Goal: Information Seeking & Learning: Compare options

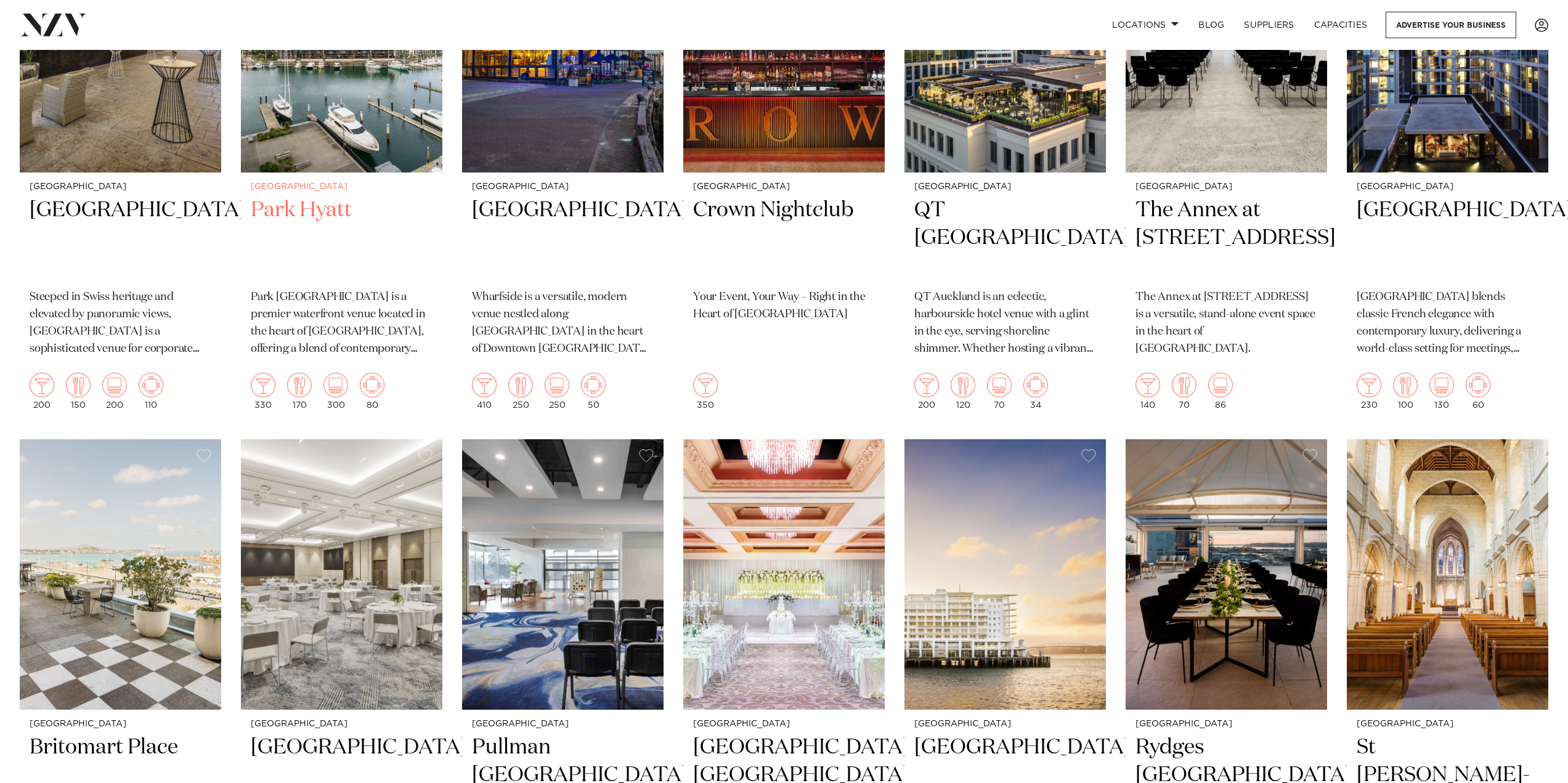
scroll to position [369, 0]
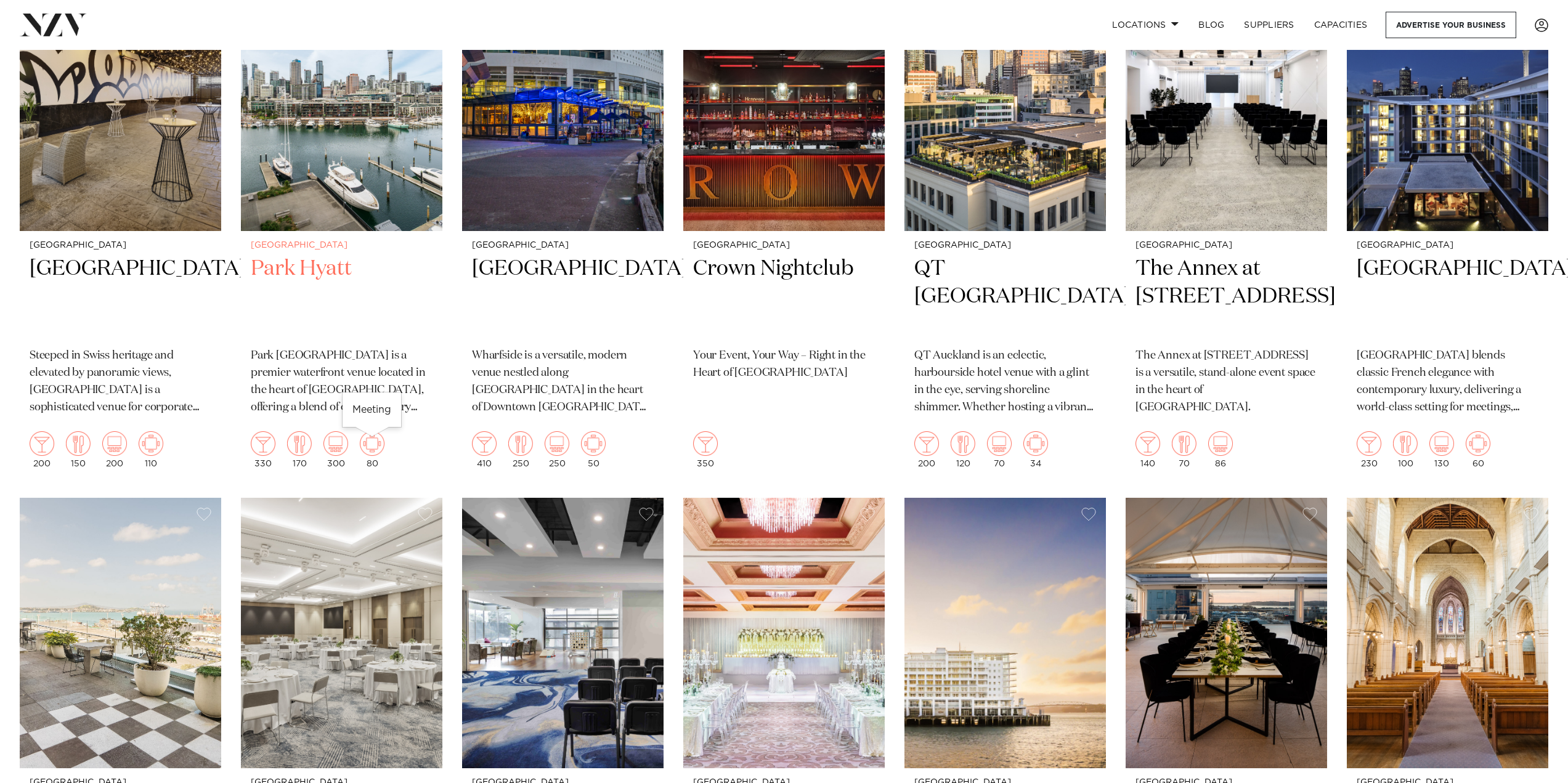
click at [369, 451] on img at bounding box center [373, 444] width 25 height 25
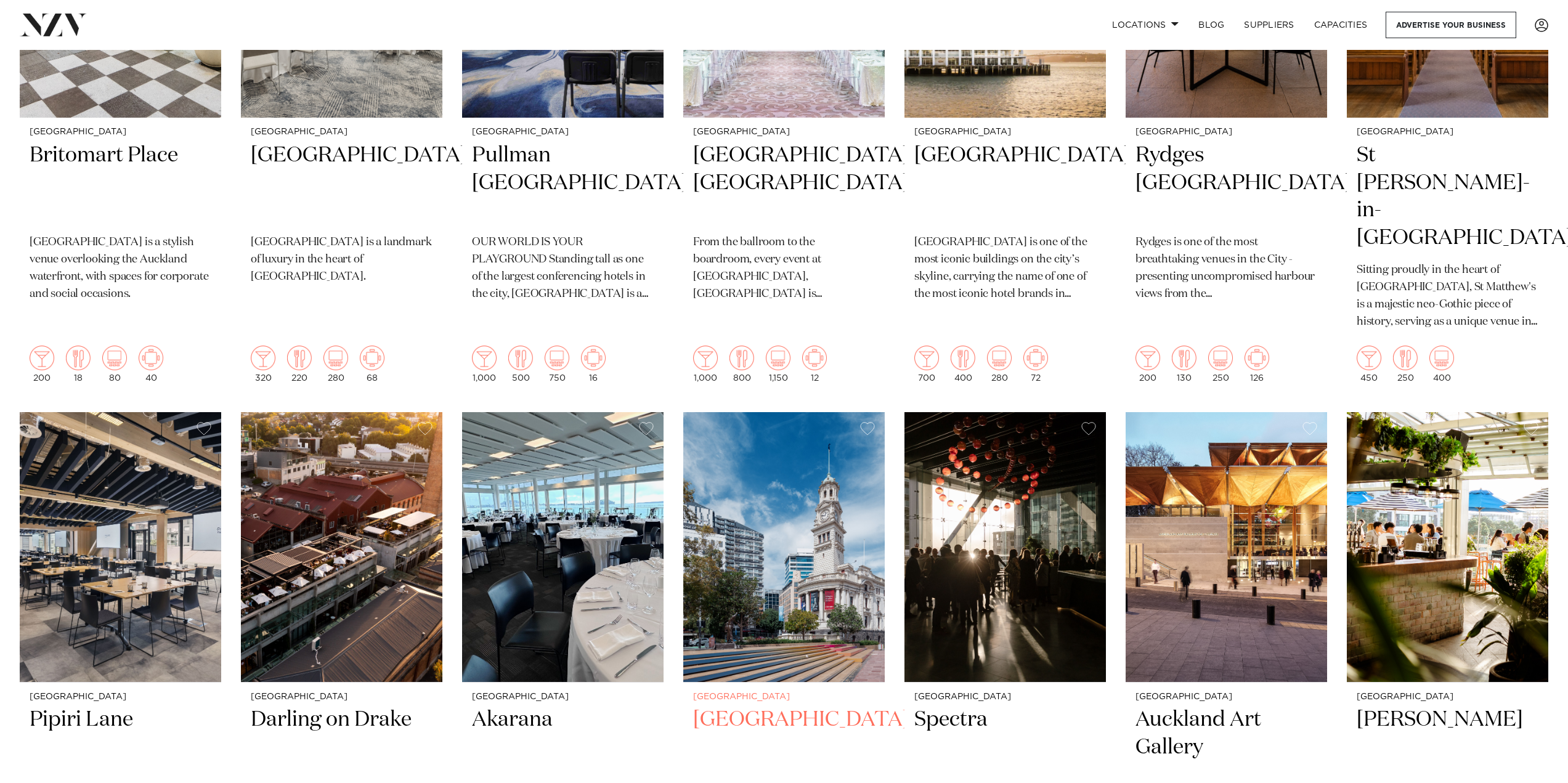
scroll to position [1047, 0]
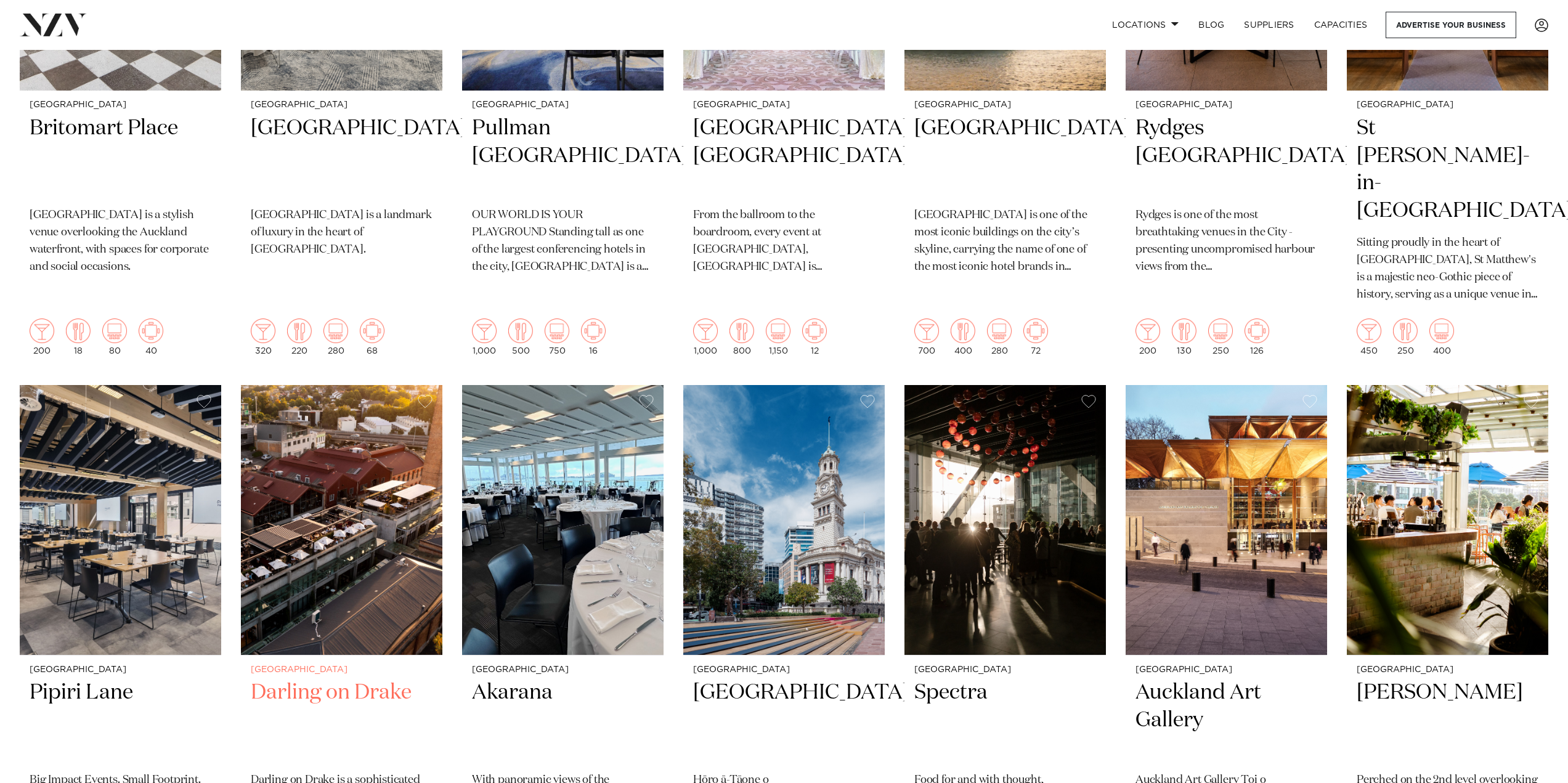
click at [316, 564] on img at bounding box center [341, 520] width 201 height 271
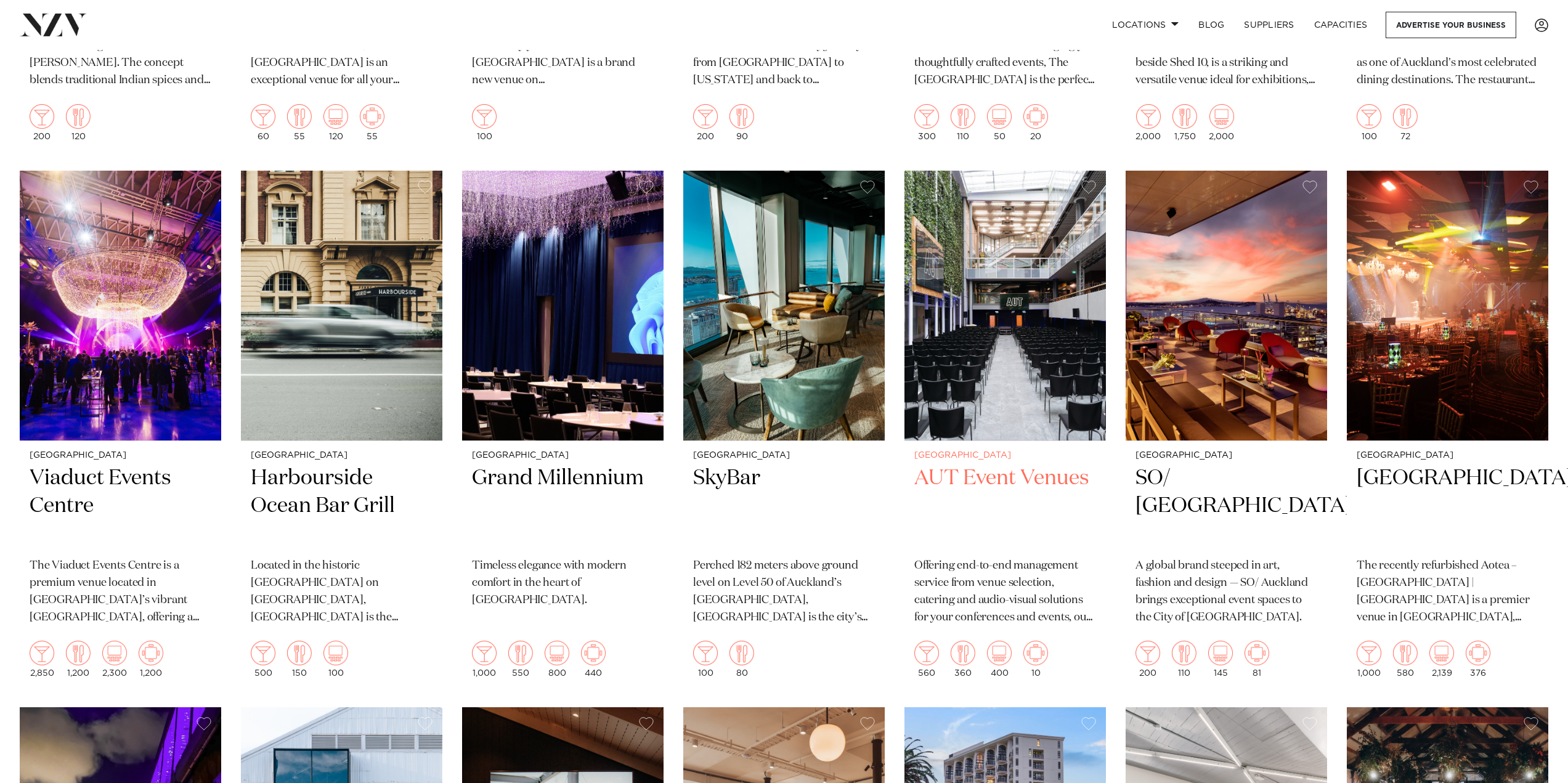
scroll to position [2339, 0]
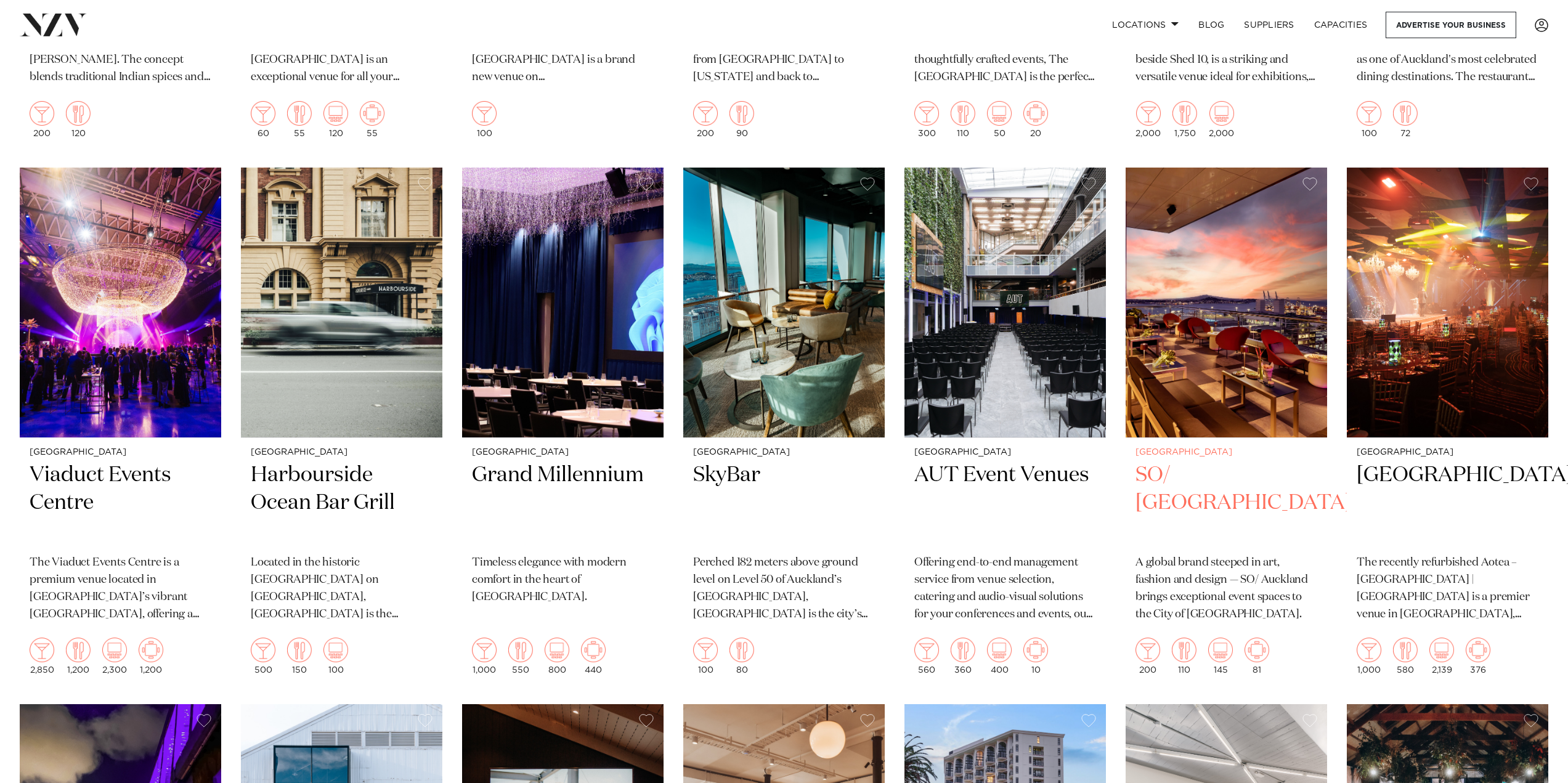
click at [1216, 352] on img at bounding box center [1227, 303] width 201 height 271
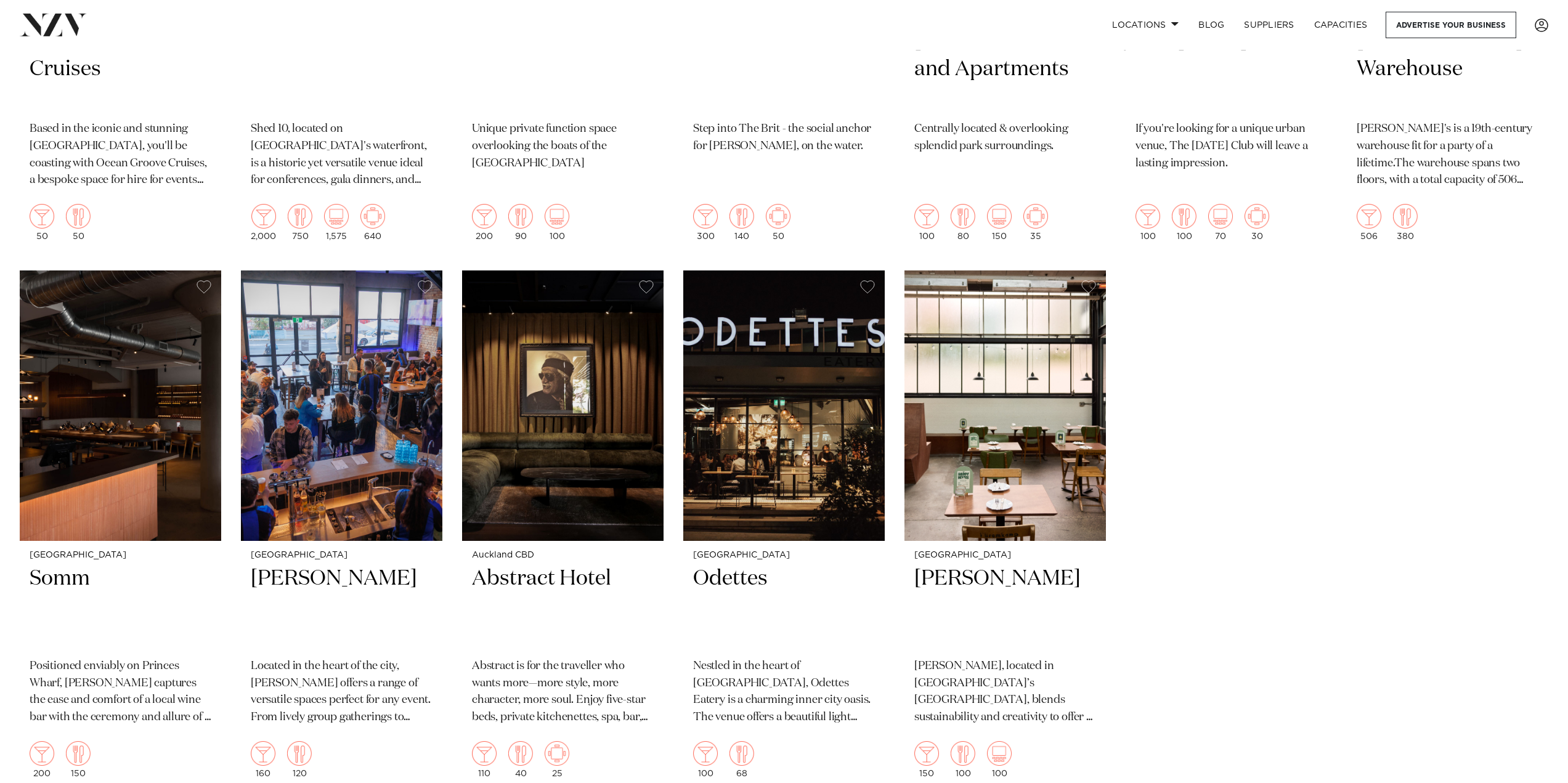
scroll to position [3379, 0]
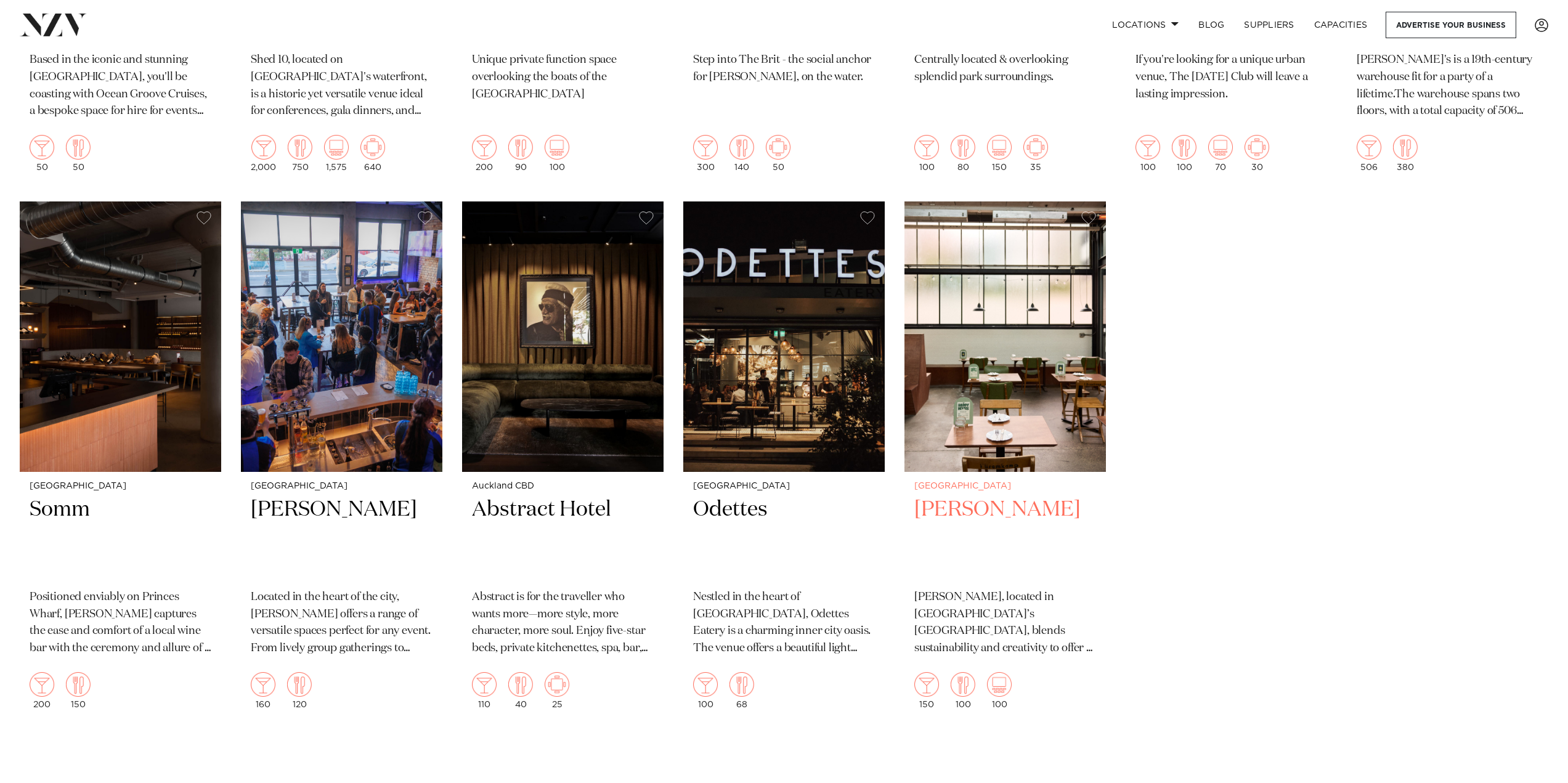
click at [980, 375] on img at bounding box center [1005, 337] width 201 height 271
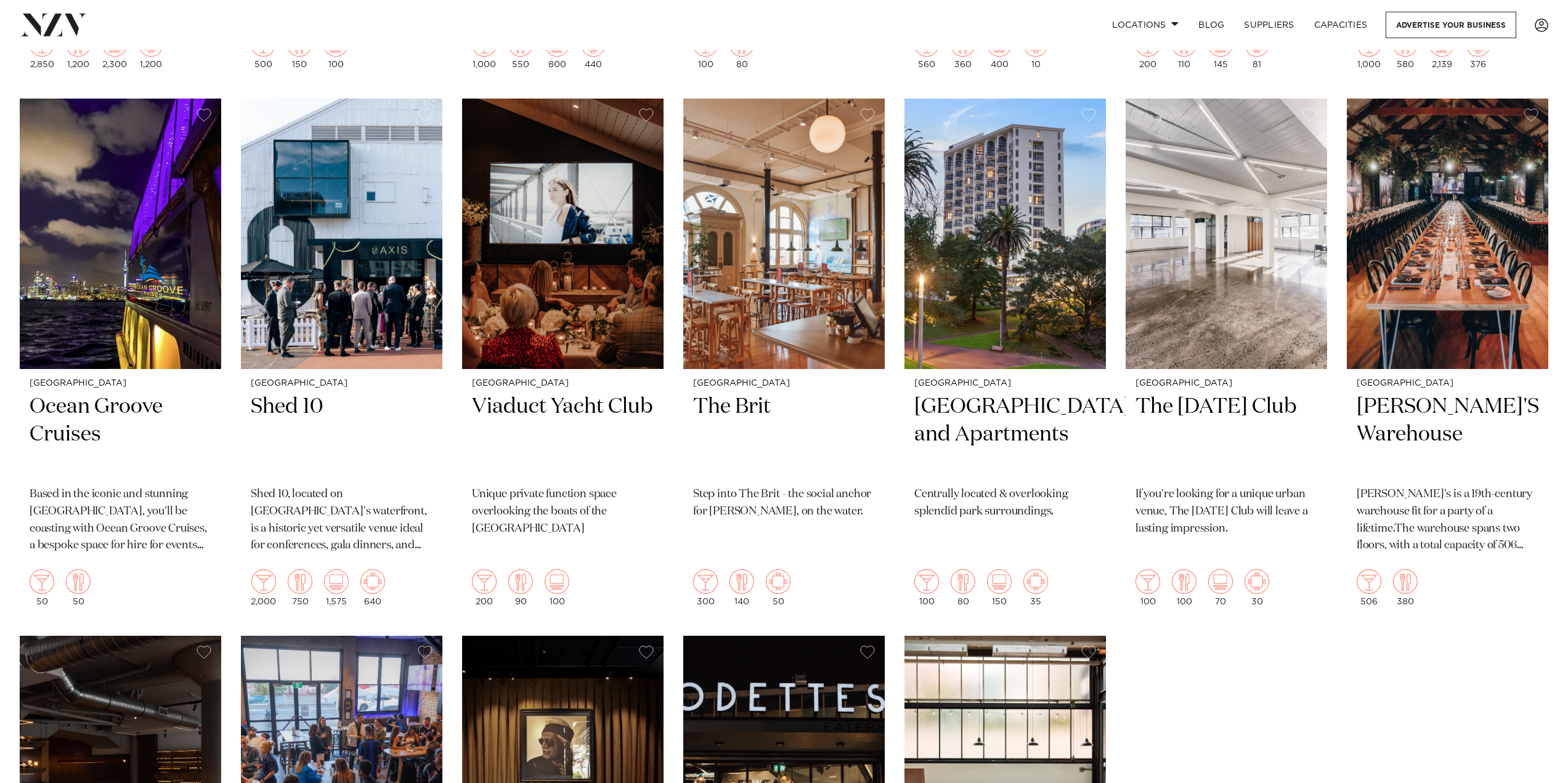
scroll to position [2938, 0]
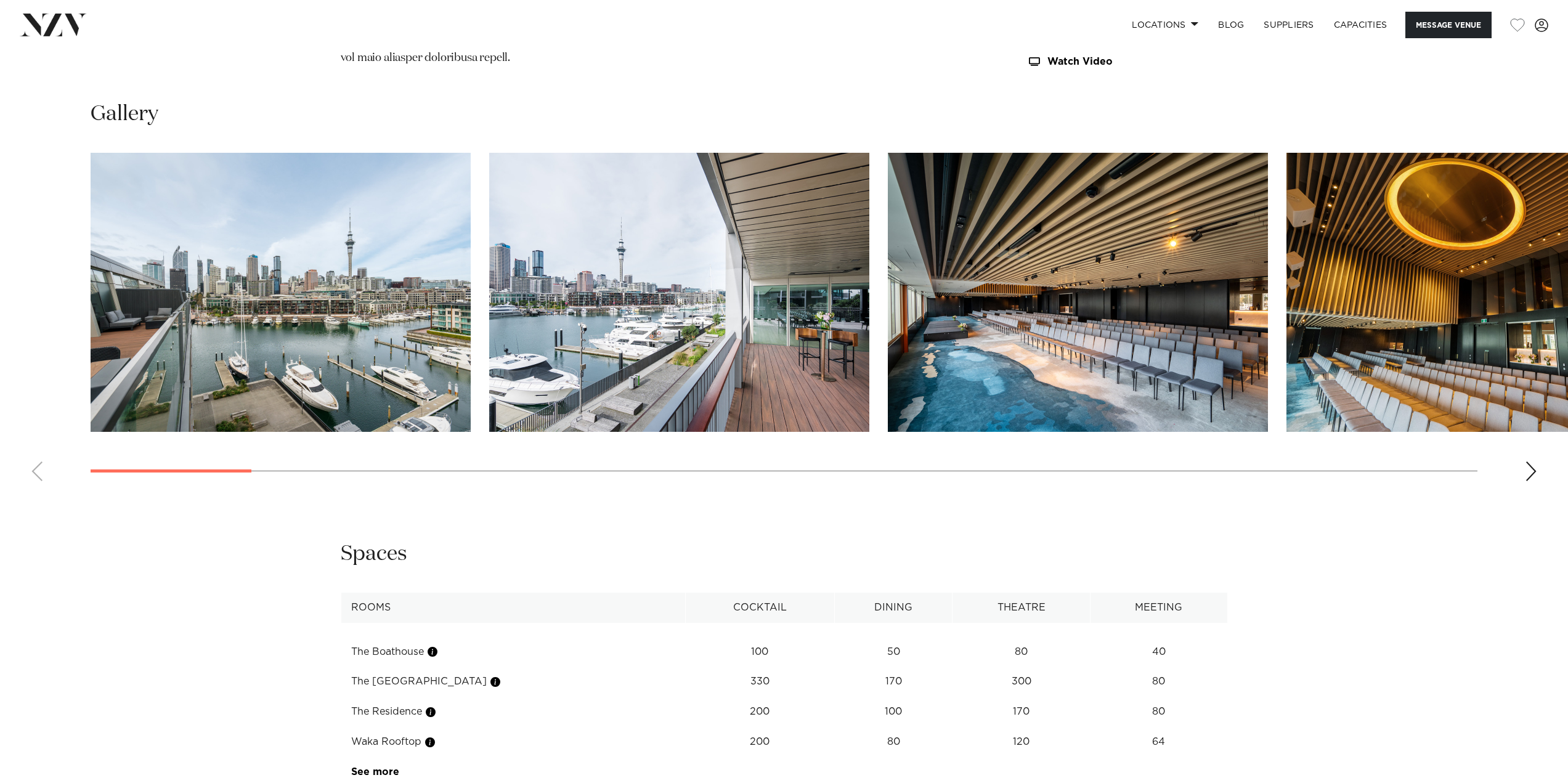
scroll to position [1663, 0]
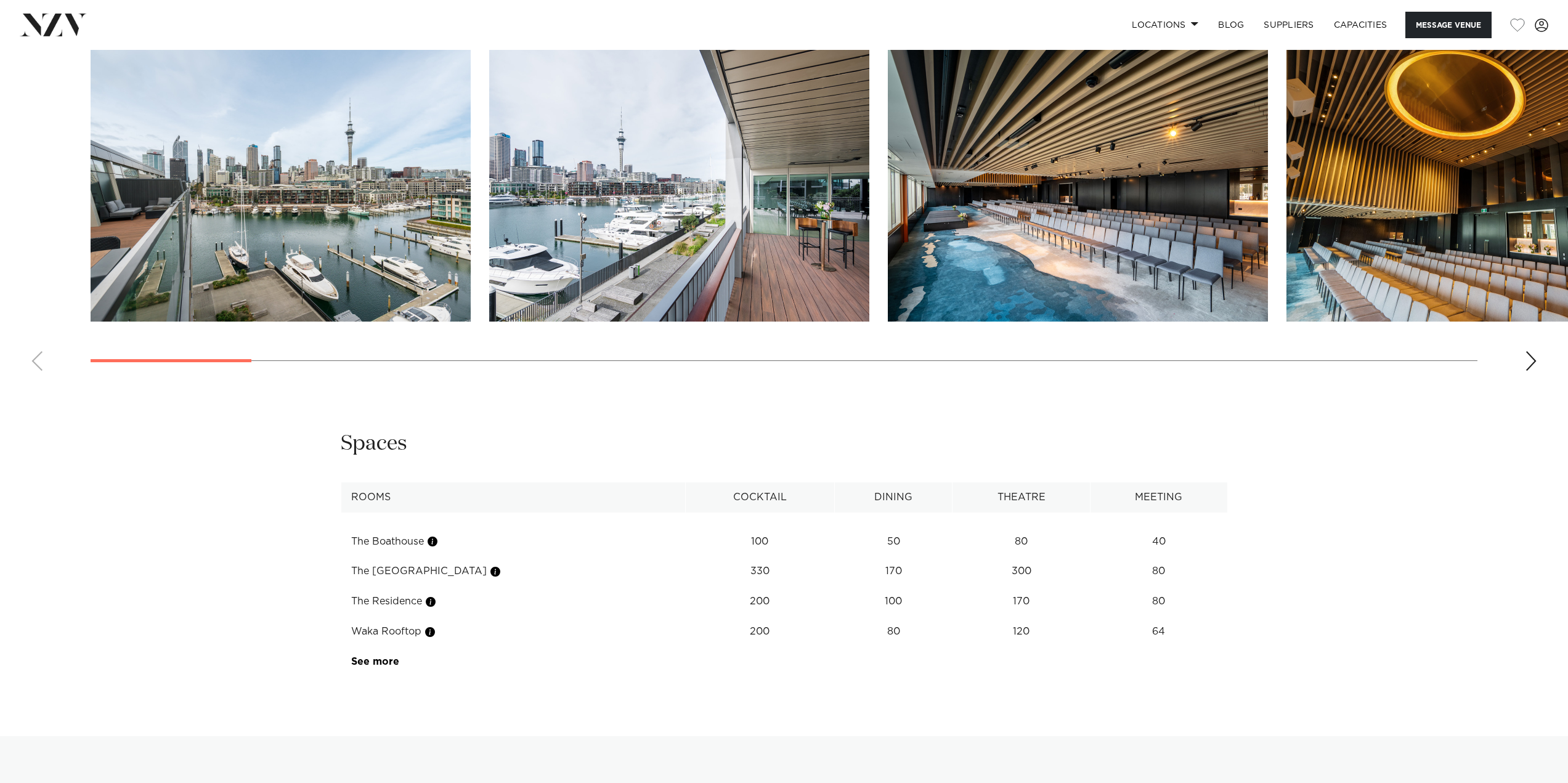
click at [1387, 243] on img "4 / 30" at bounding box center [1476, 182] width 380 height 279
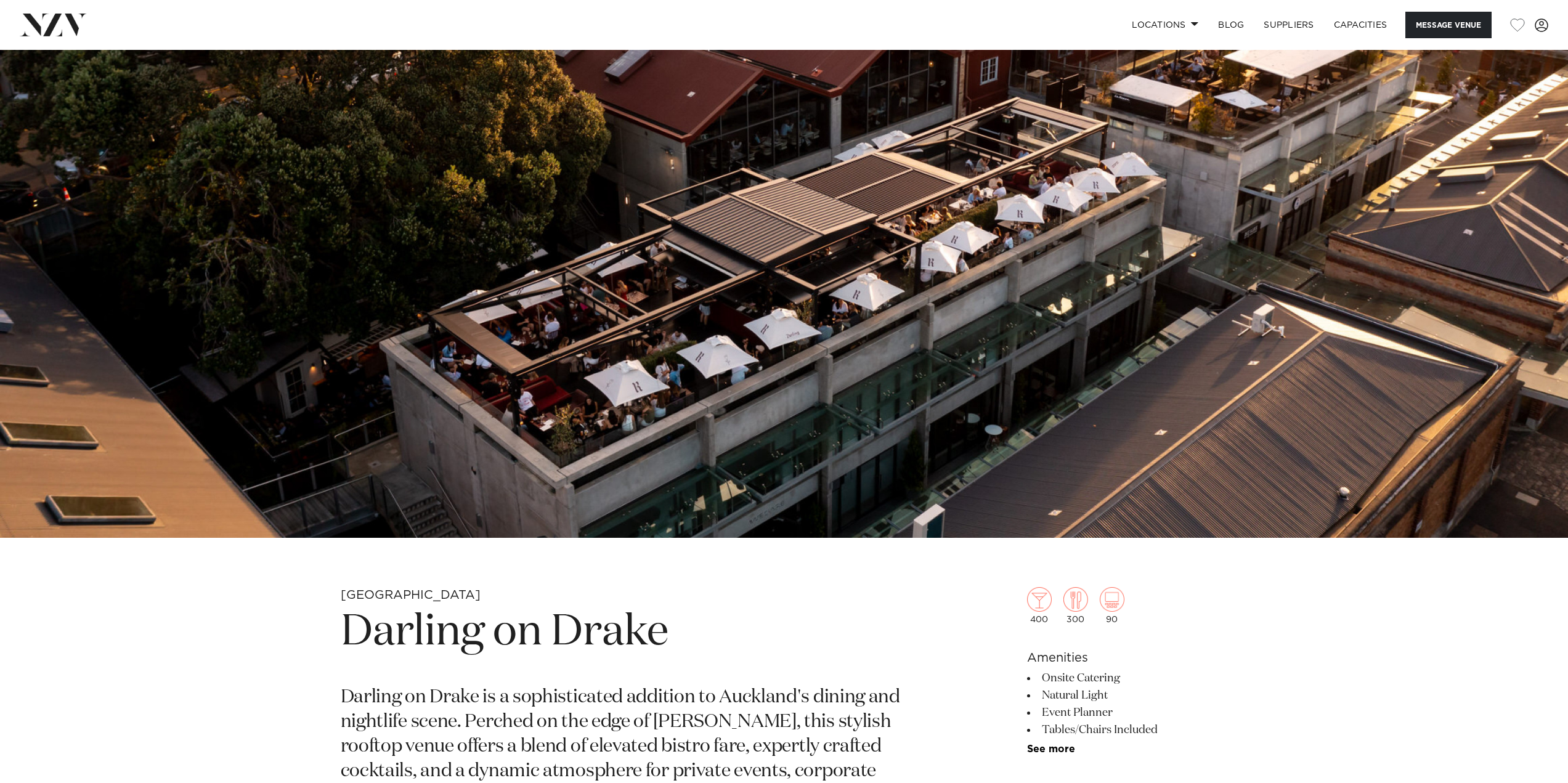
scroll to position [123, 0]
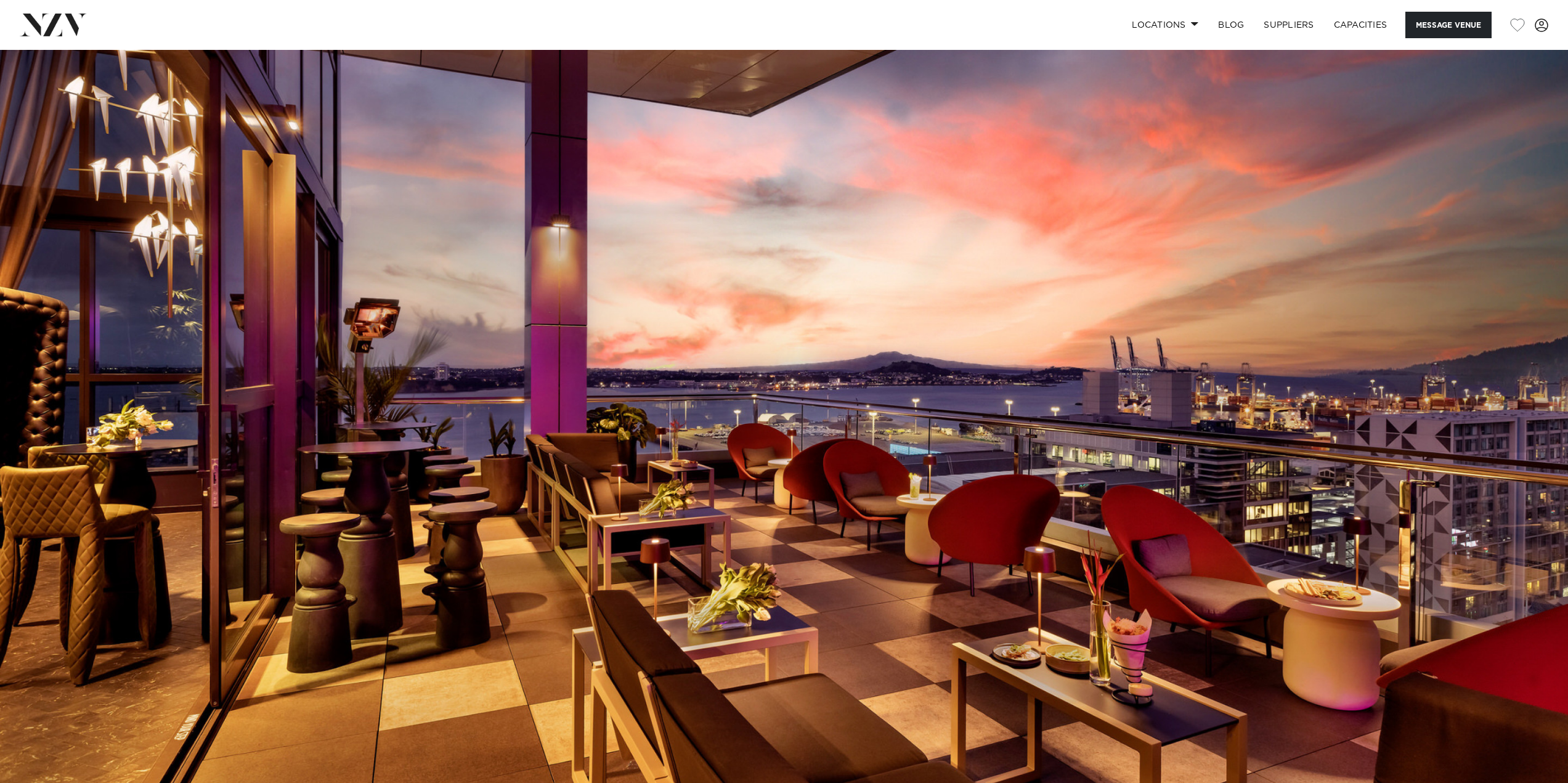
click at [1476, 398] on img at bounding box center [784, 417] width 1568 height 735
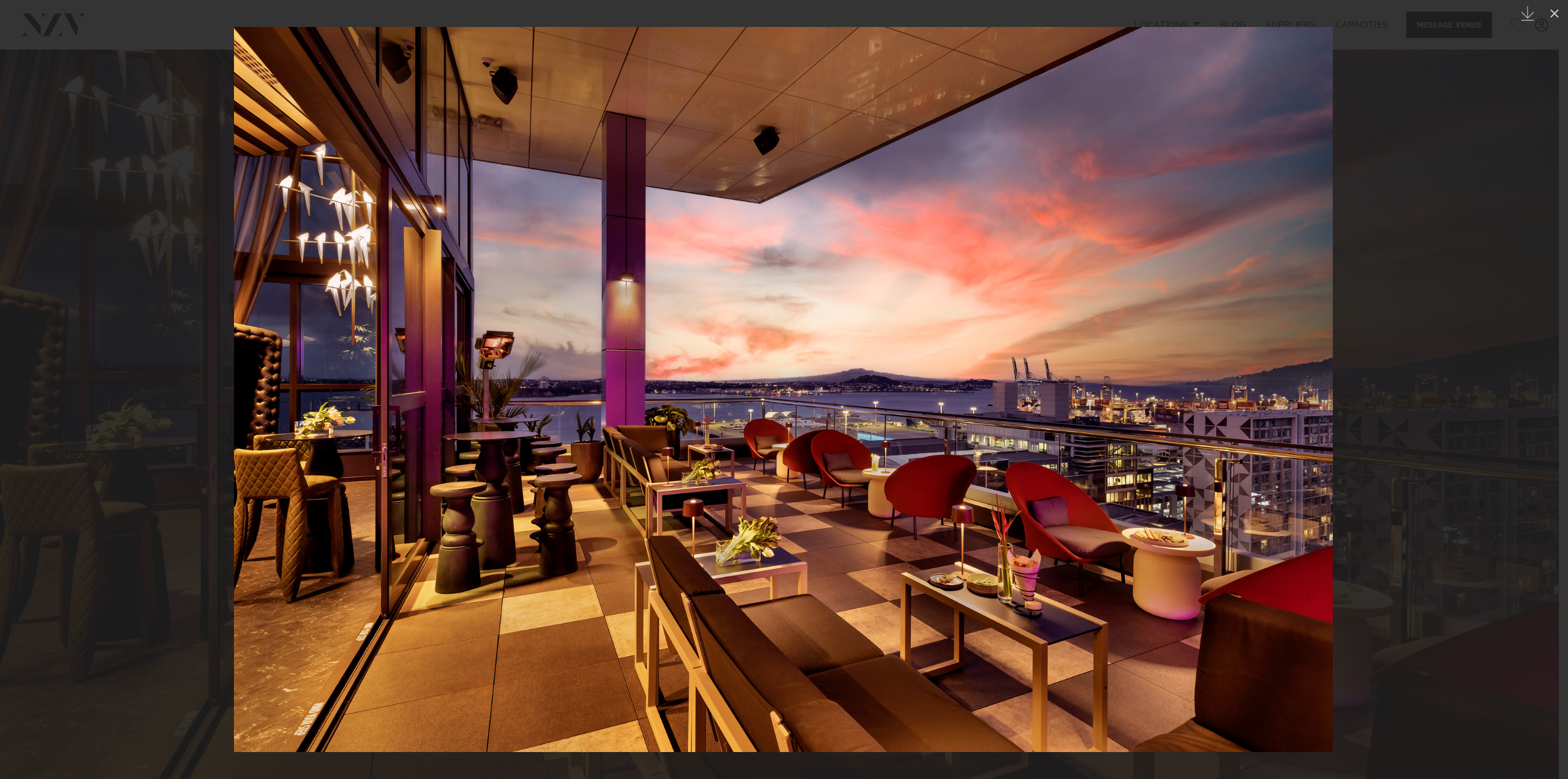
click at [1450, 425] on div at bounding box center [784, 389] width 1568 height 779
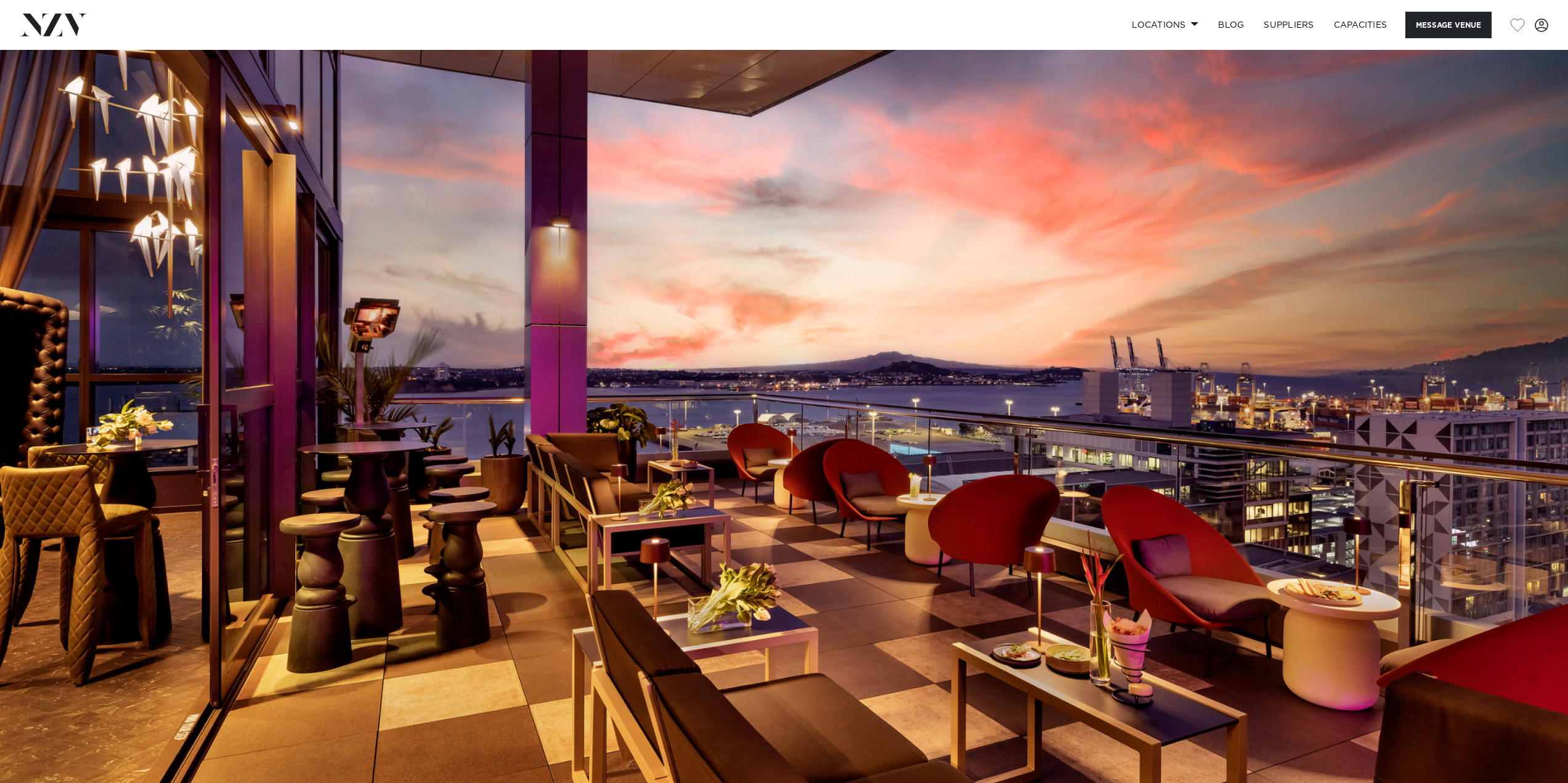
click at [1458, 428] on img at bounding box center [784, 417] width 1568 height 735
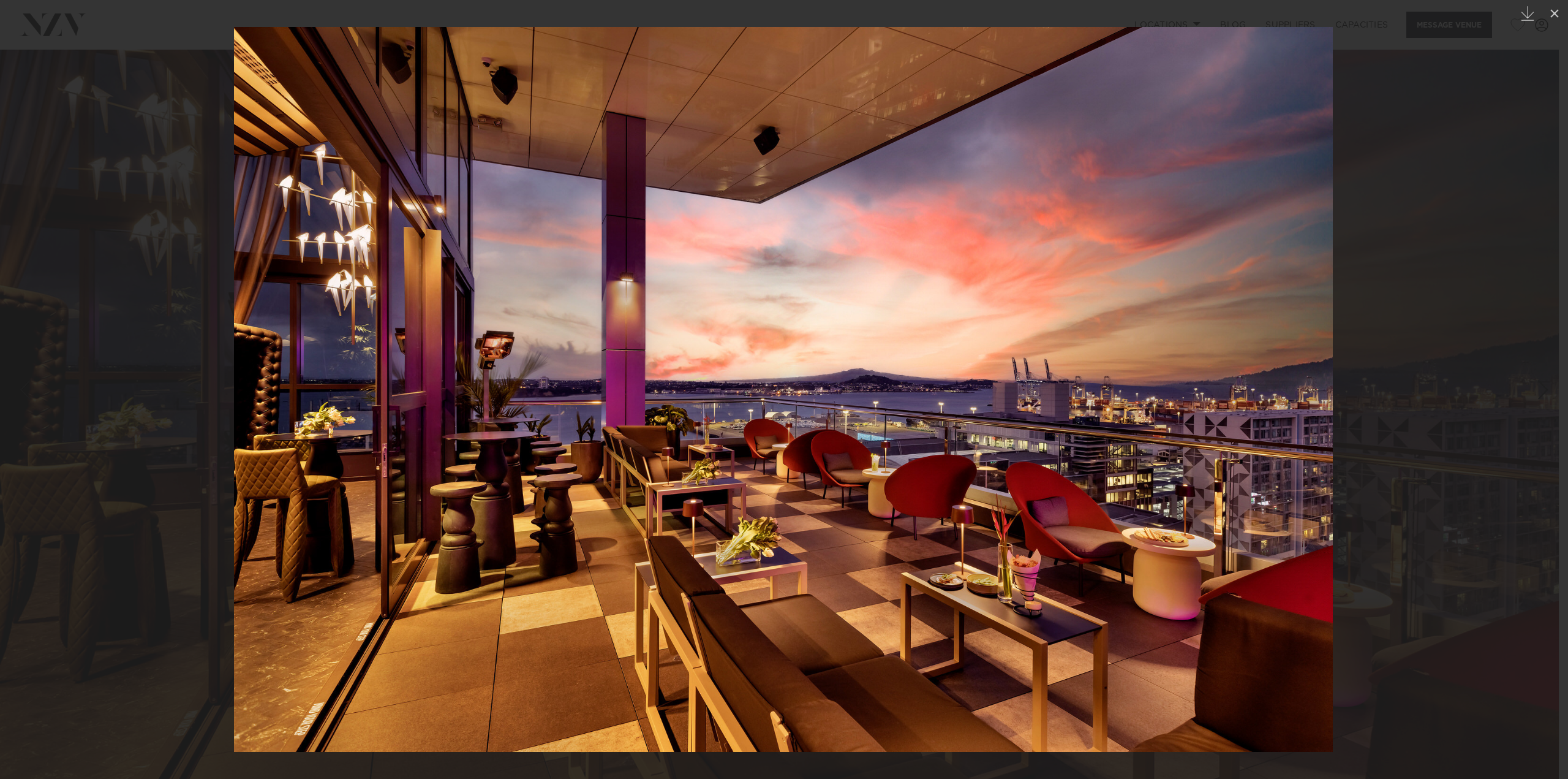
click at [1450, 425] on div at bounding box center [784, 389] width 1568 height 779
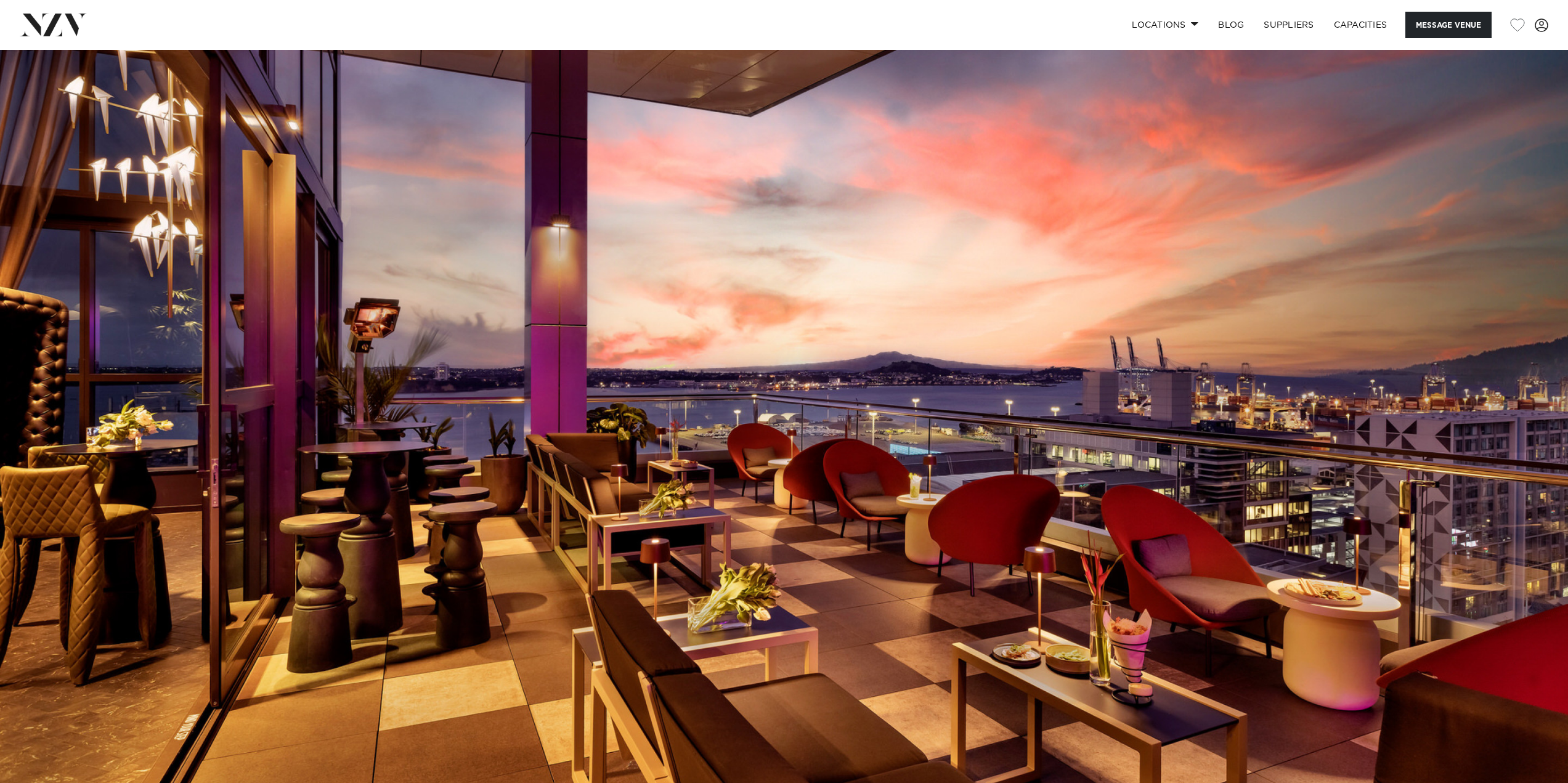
click at [1458, 428] on img at bounding box center [784, 417] width 1568 height 735
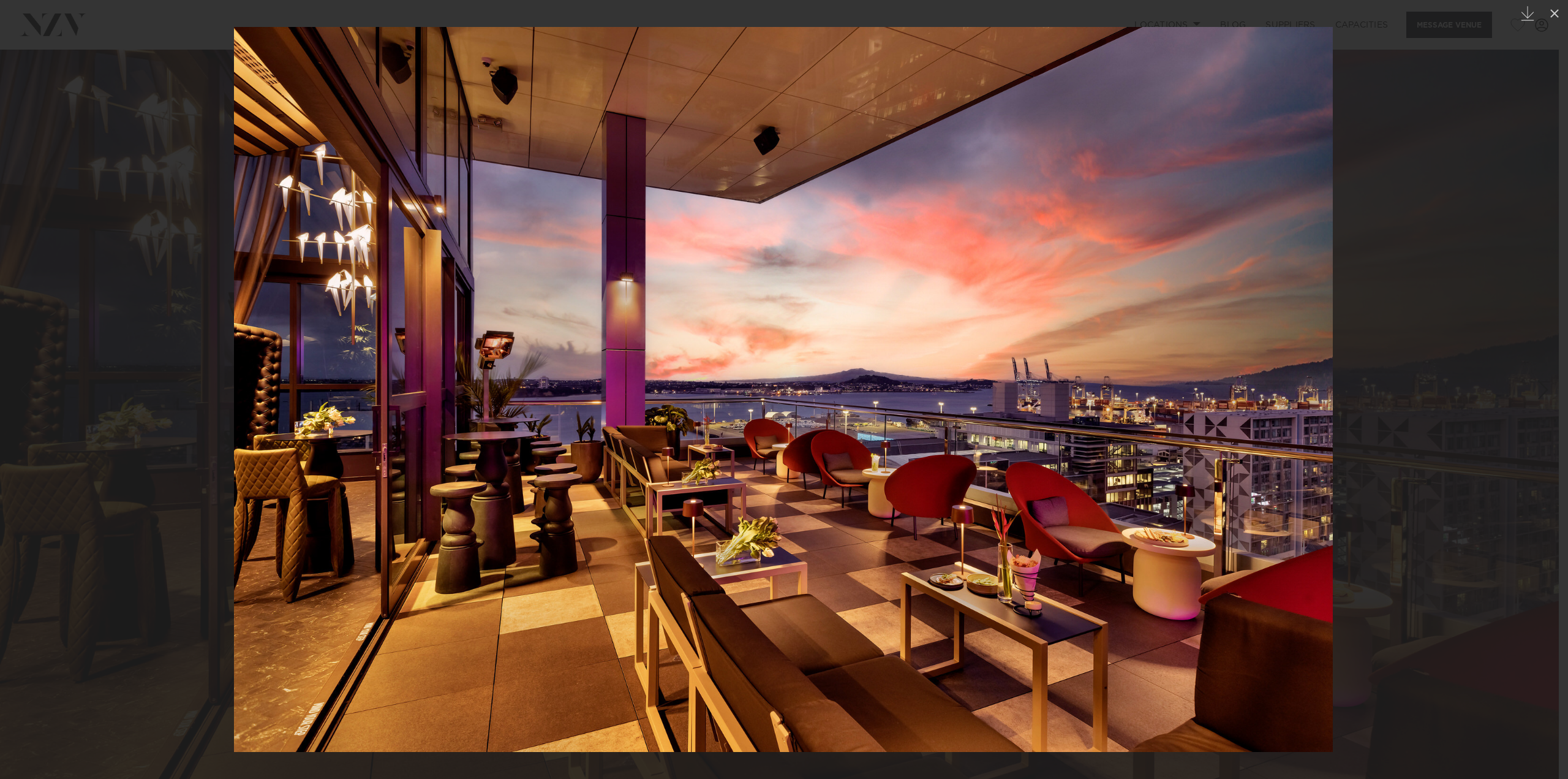
click at [1450, 425] on div at bounding box center [784, 389] width 1568 height 779
